Goal: Task Accomplishment & Management: Manage account settings

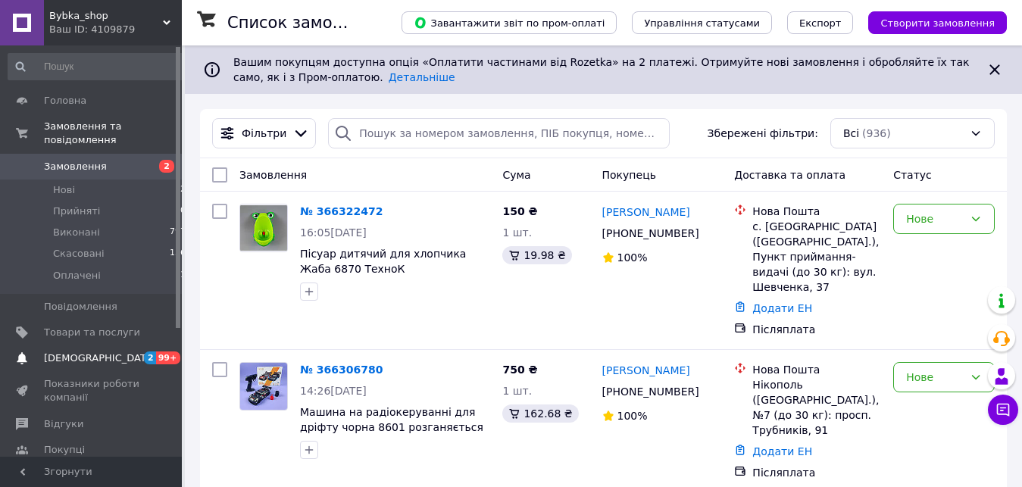
click at [104, 351] on span "[DEMOGRAPHIC_DATA]" at bounding box center [92, 358] width 96 height 14
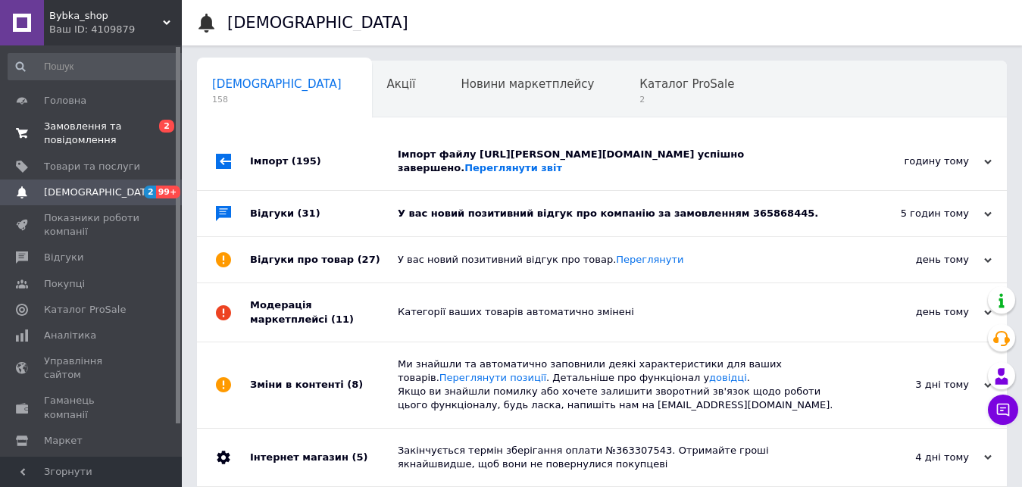
click at [111, 129] on span "Замовлення та повідомлення" at bounding box center [92, 133] width 96 height 27
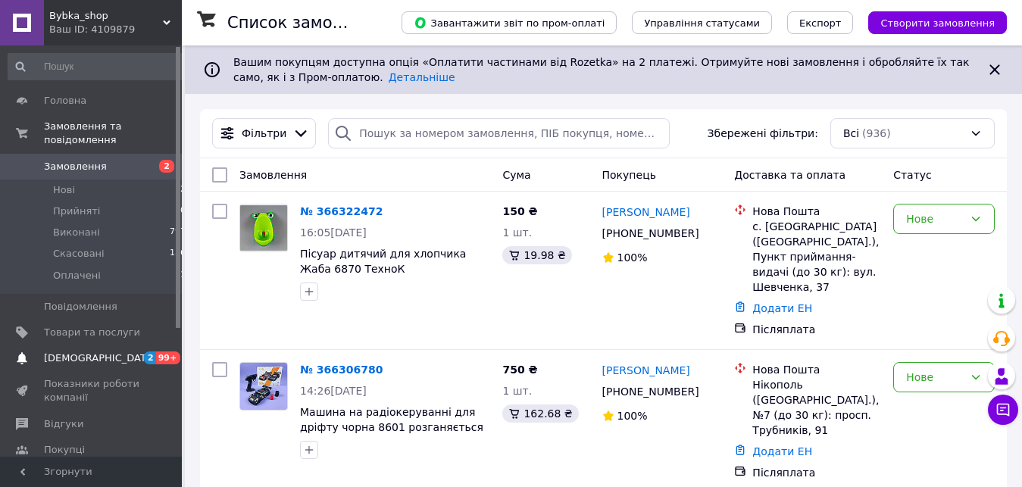
click at [103, 351] on span "[DEMOGRAPHIC_DATA]" at bounding box center [92, 358] width 96 height 14
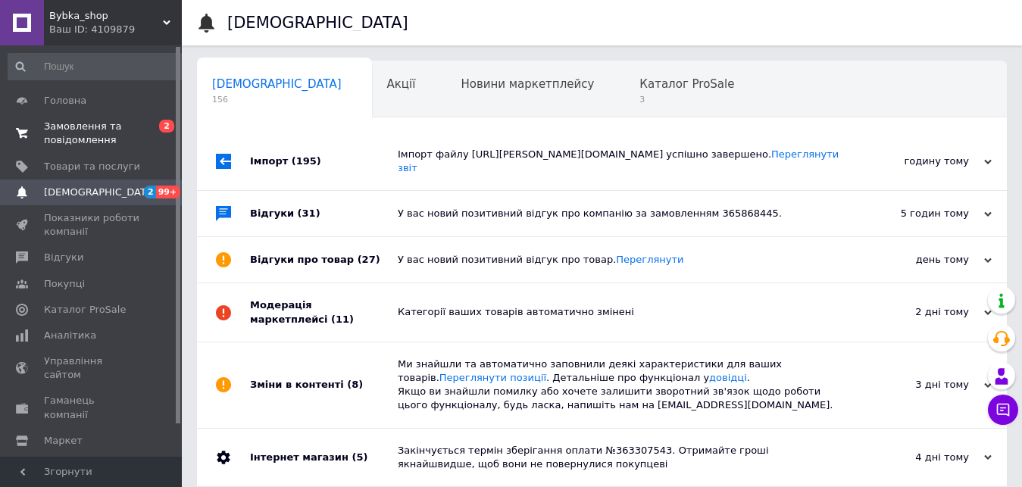
click at [116, 128] on span "Замовлення та повідомлення" at bounding box center [92, 133] width 96 height 27
